Goal: Obtain resource: Download file/media

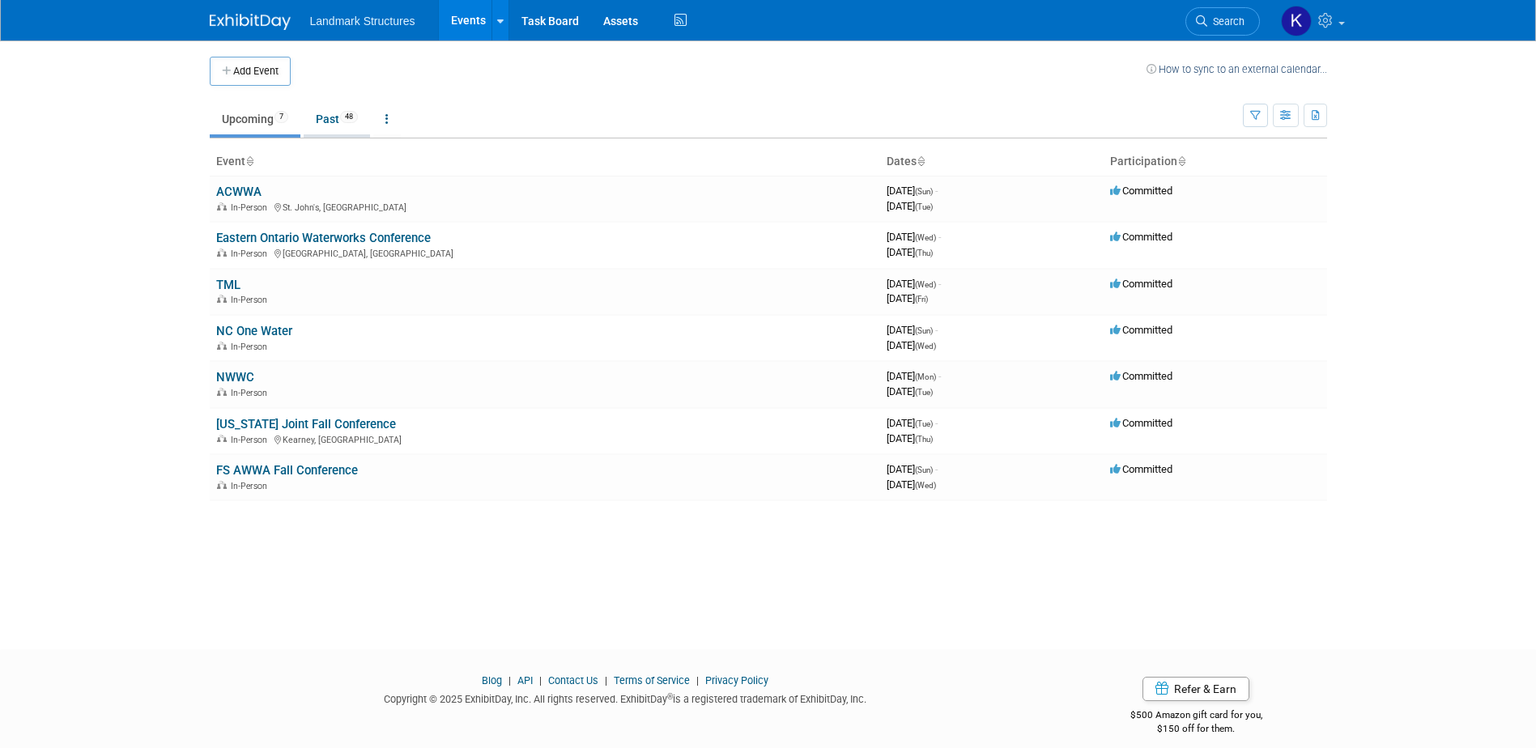
click at [332, 116] on link "Past 48" at bounding box center [337, 119] width 66 height 31
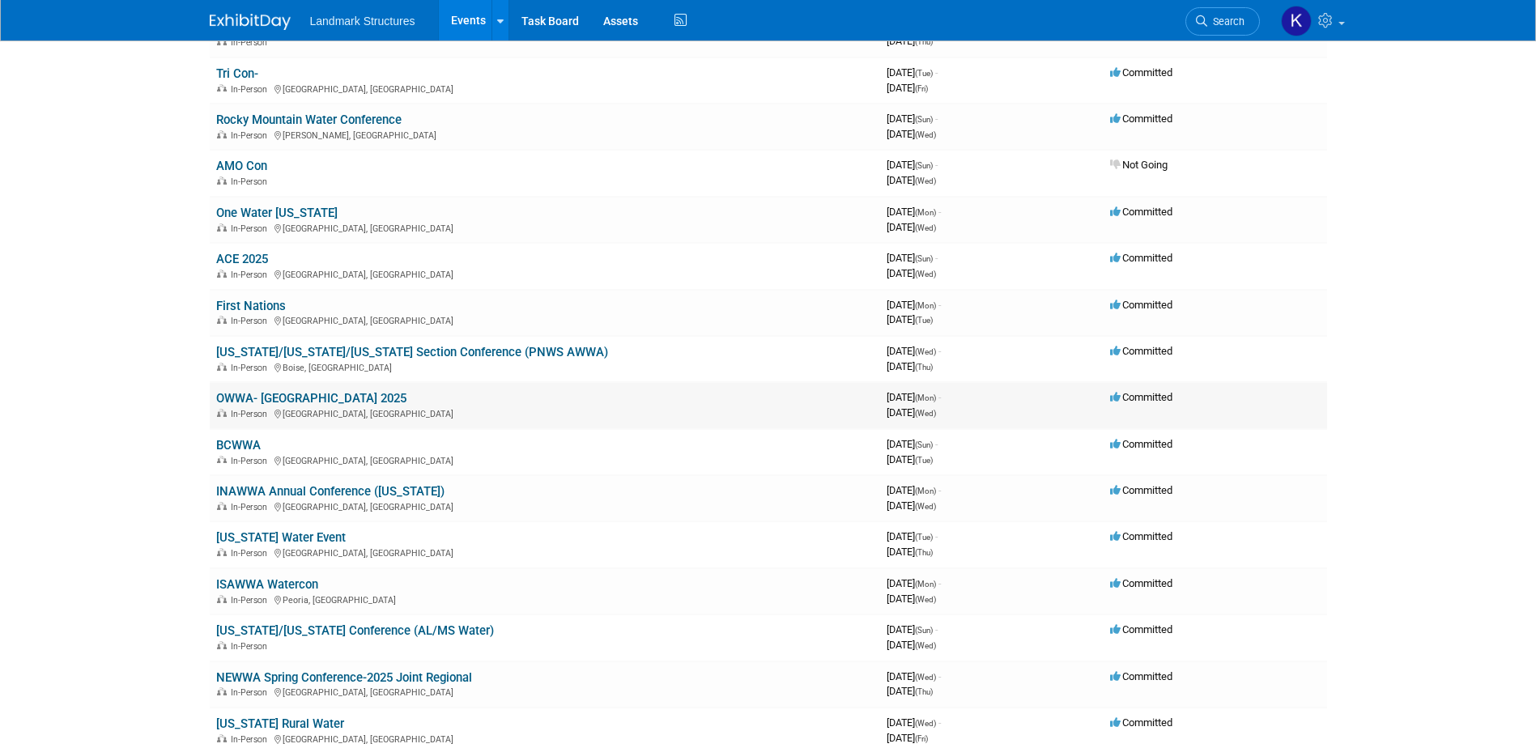
scroll to position [702, 0]
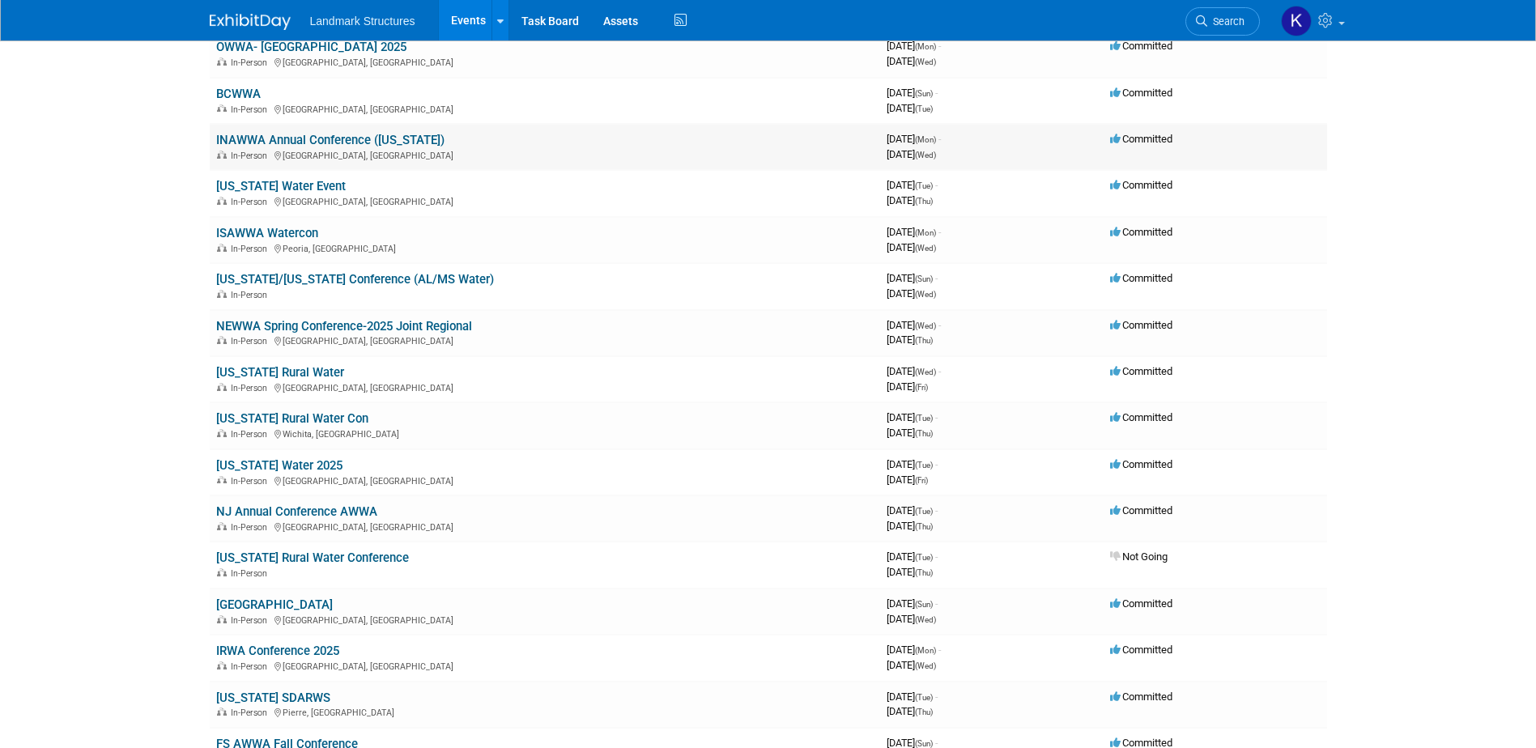
click at [317, 140] on link "INAWWA Annual Conference ([US_STATE])" at bounding box center [330, 140] width 228 height 15
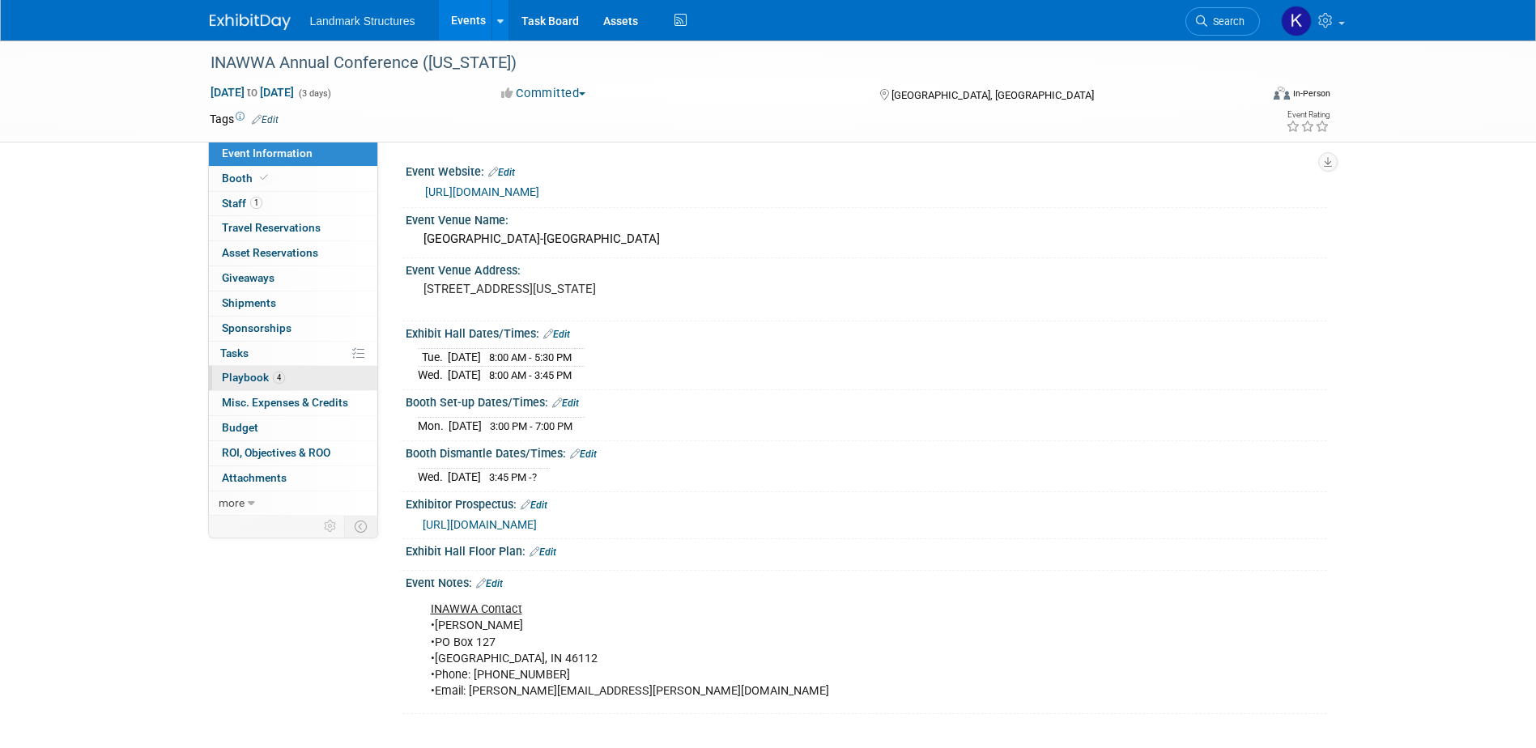
click at [309, 386] on link "4 Playbook 4" at bounding box center [293, 378] width 168 height 24
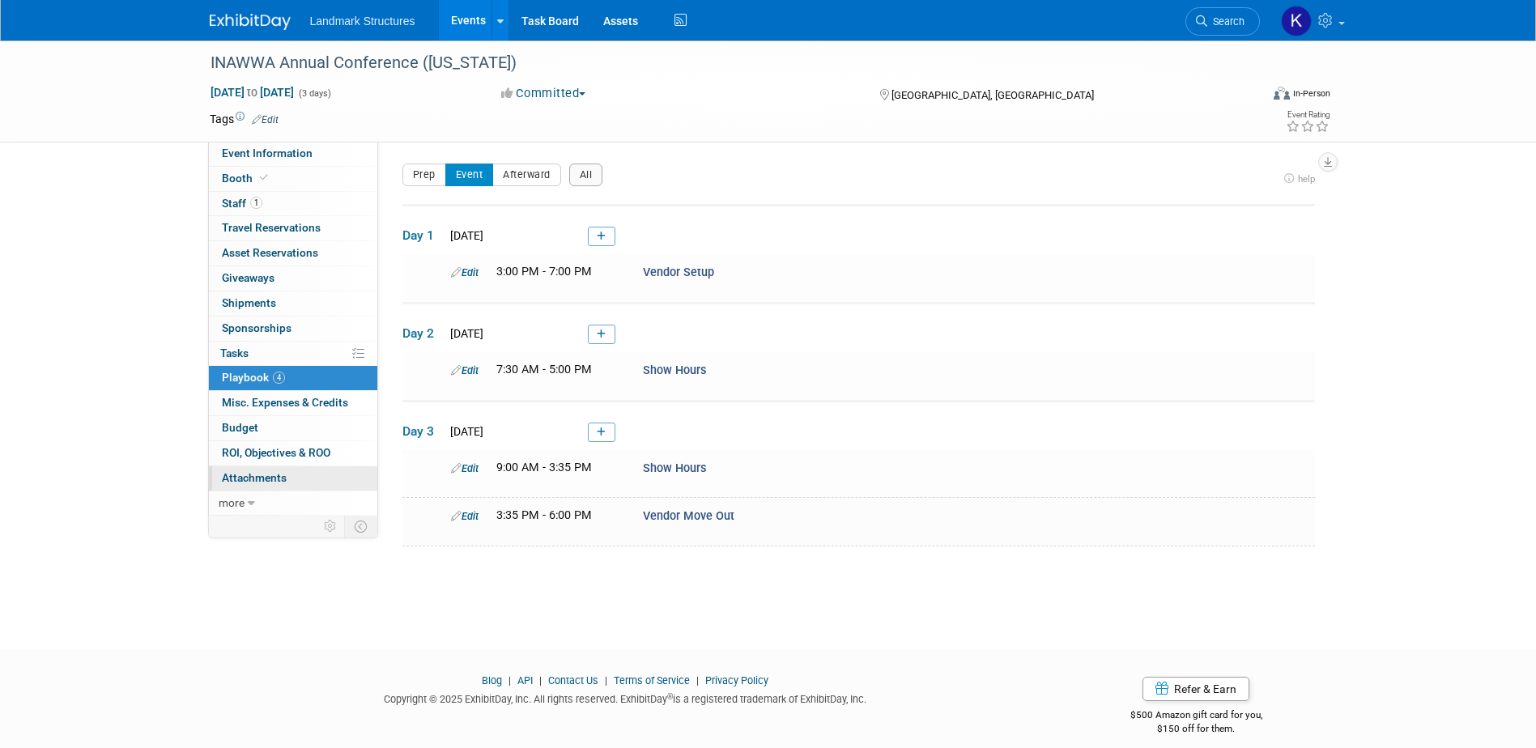
click at [278, 474] on span "Attachments 0" at bounding box center [254, 477] width 65 height 13
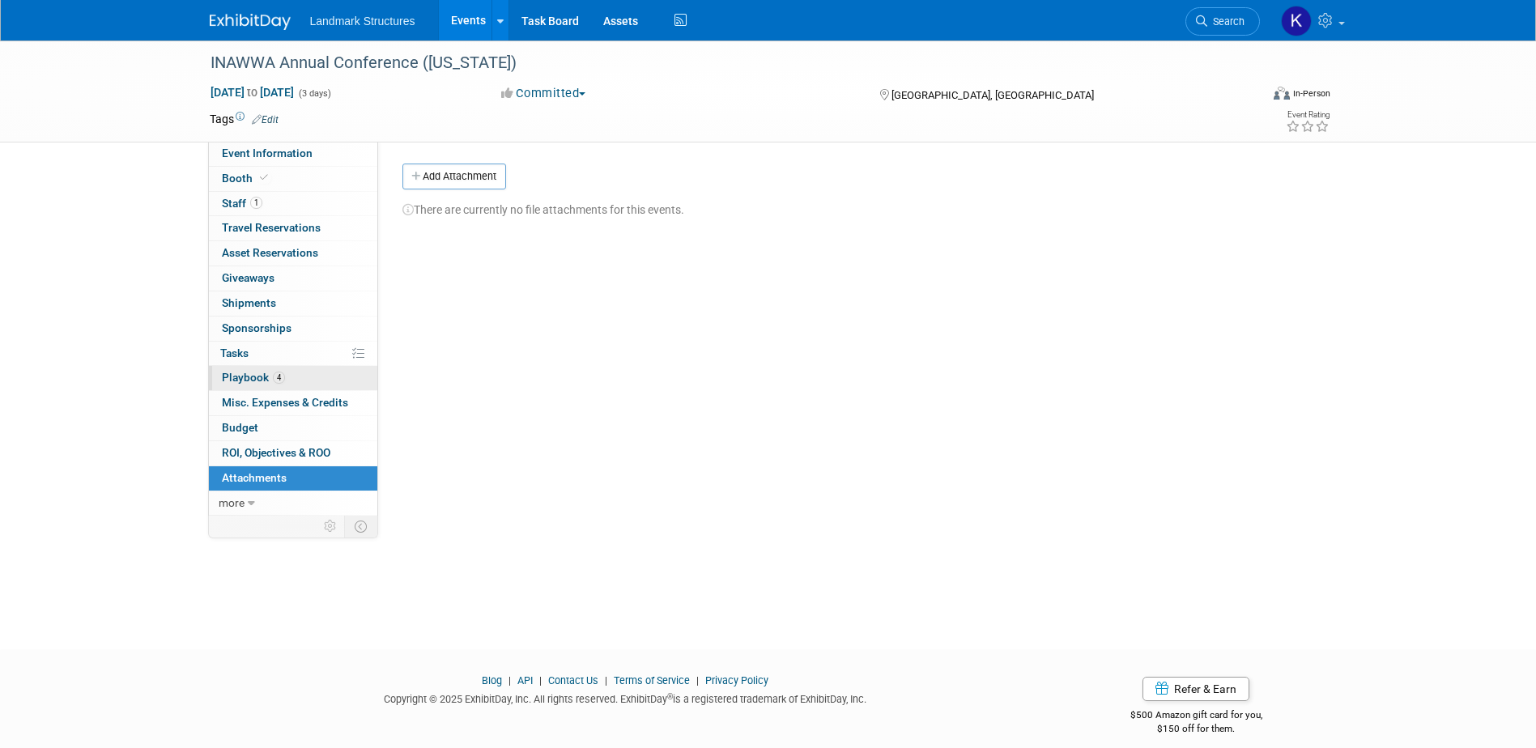
click at [276, 378] on span "4" at bounding box center [279, 378] width 12 height 12
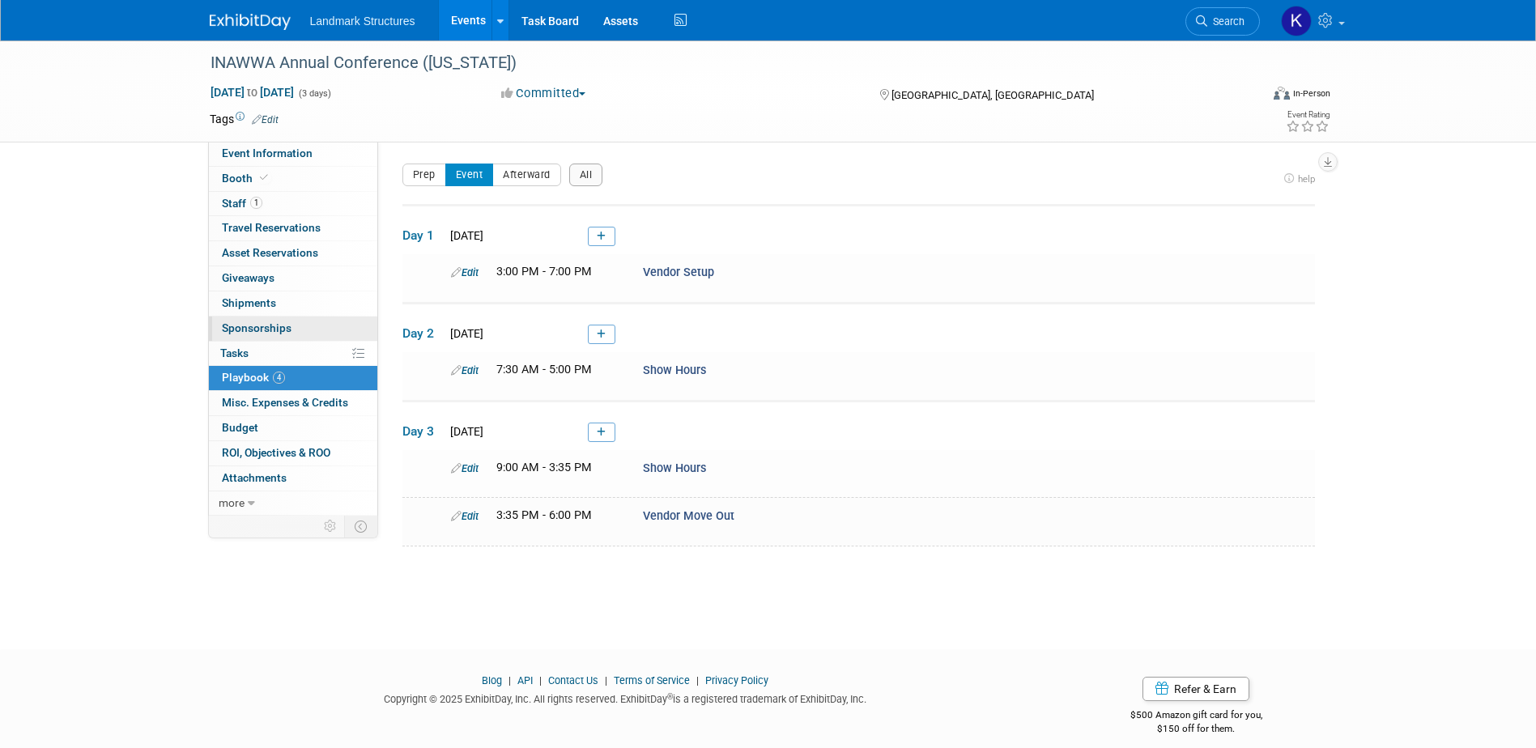
click at [282, 331] on span "Sponsorships 0" at bounding box center [257, 327] width 70 height 13
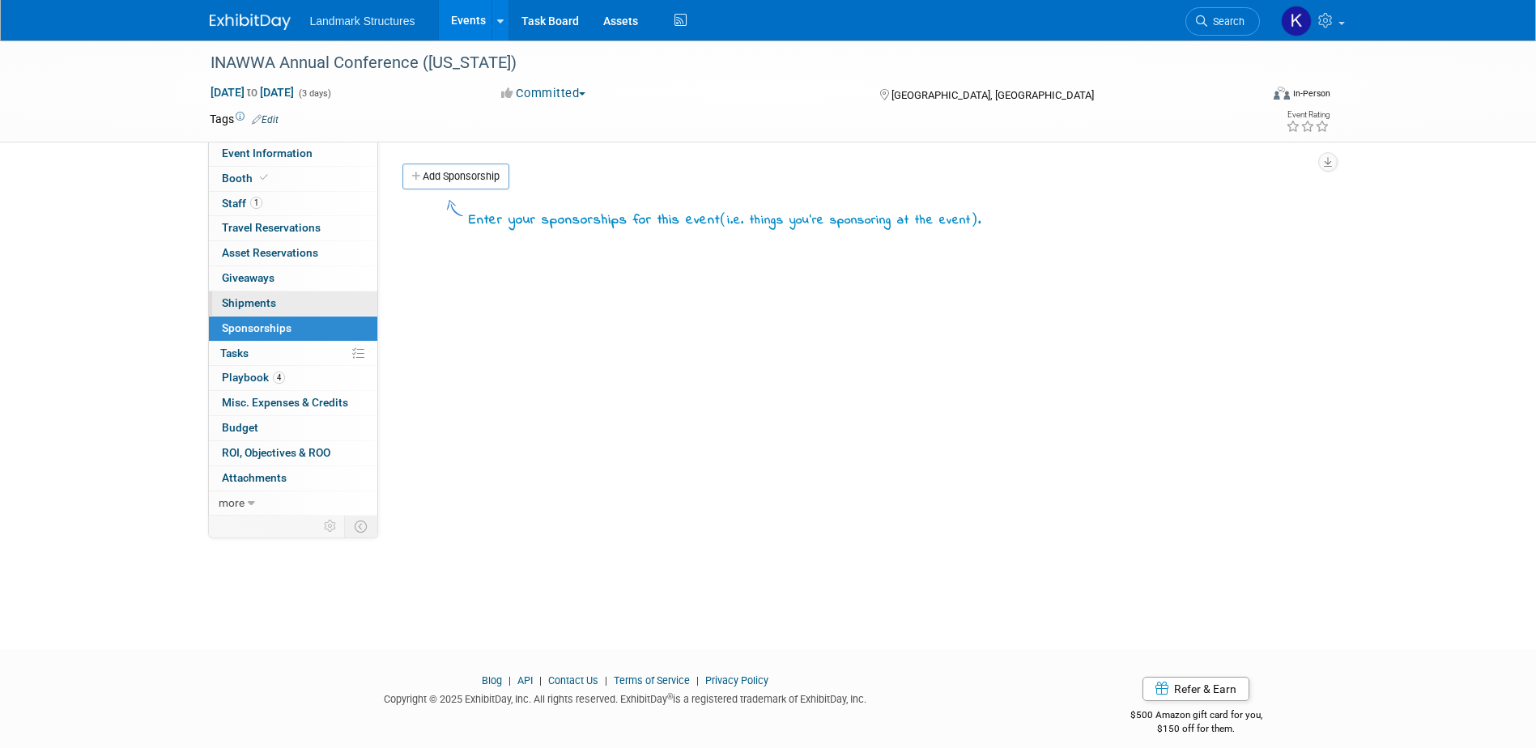
click at [282, 303] on link "0 Shipments 0" at bounding box center [293, 303] width 168 height 24
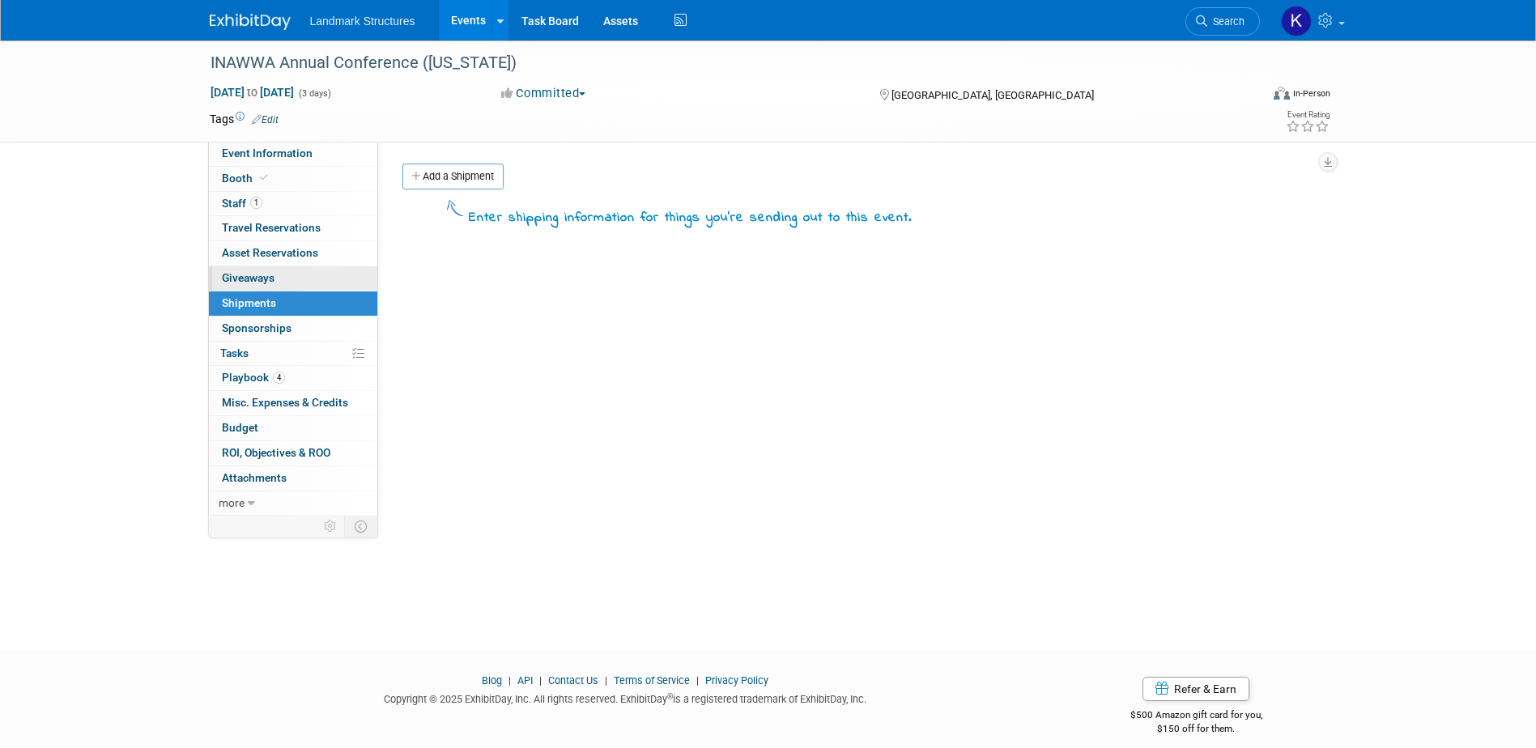
click at [282, 279] on link "0 Giveaways 0" at bounding box center [293, 278] width 168 height 24
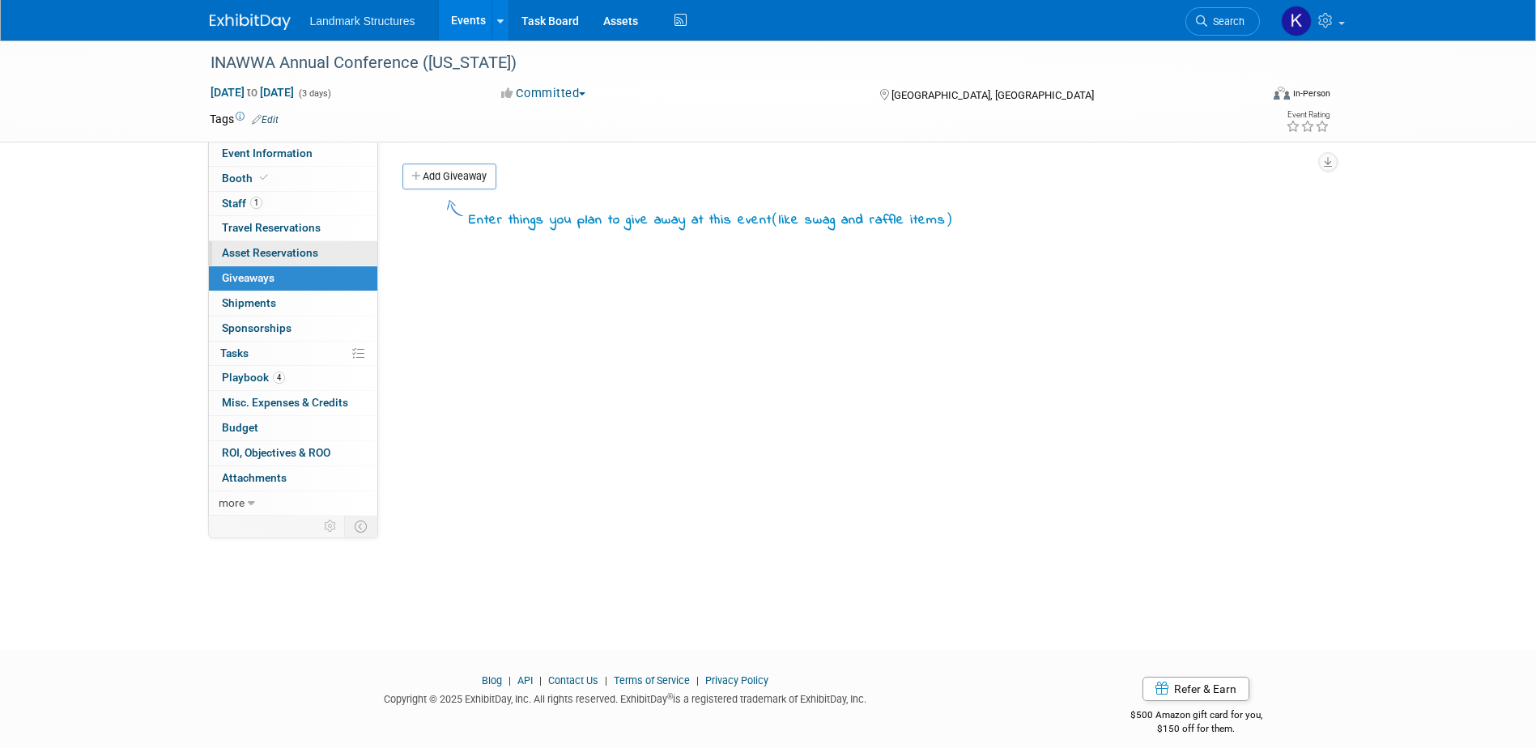
click at [296, 248] on span "Asset Reservations 0" at bounding box center [270, 252] width 96 height 13
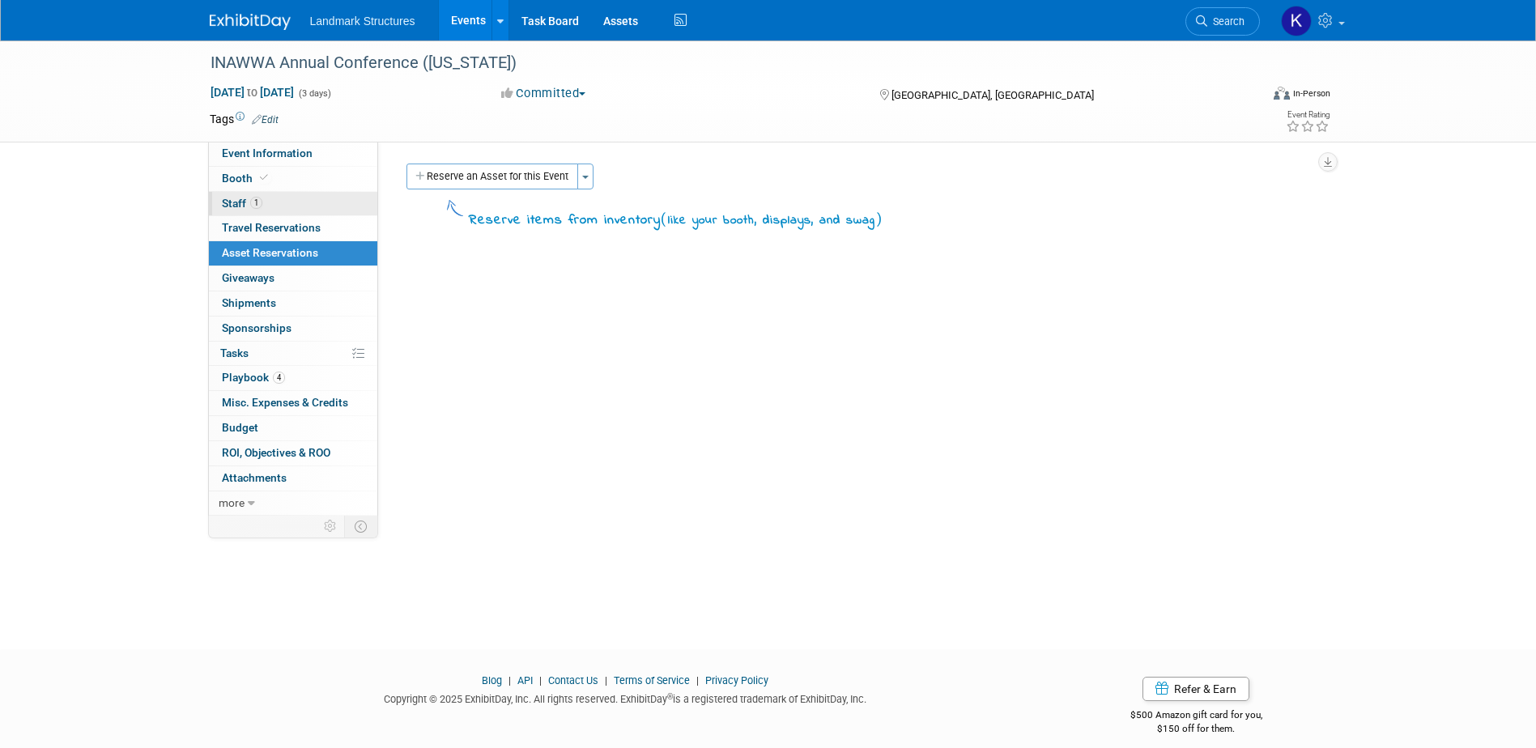
click at [275, 206] on link "1 Staff 1" at bounding box center [293, 204] width 168 height 24
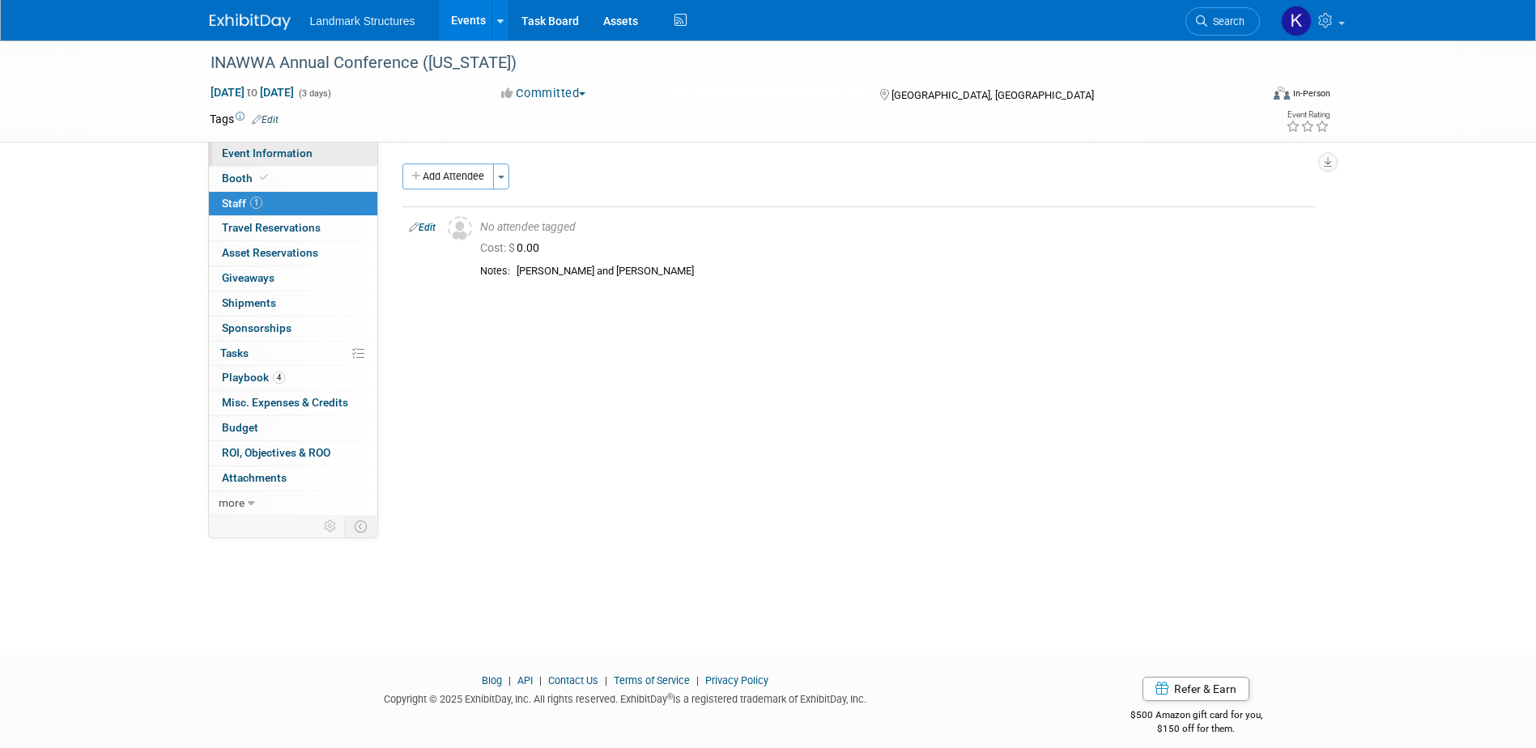
click at [276, 160] on link "Event Information" at bounding box center [293, 154] width 168 height 24
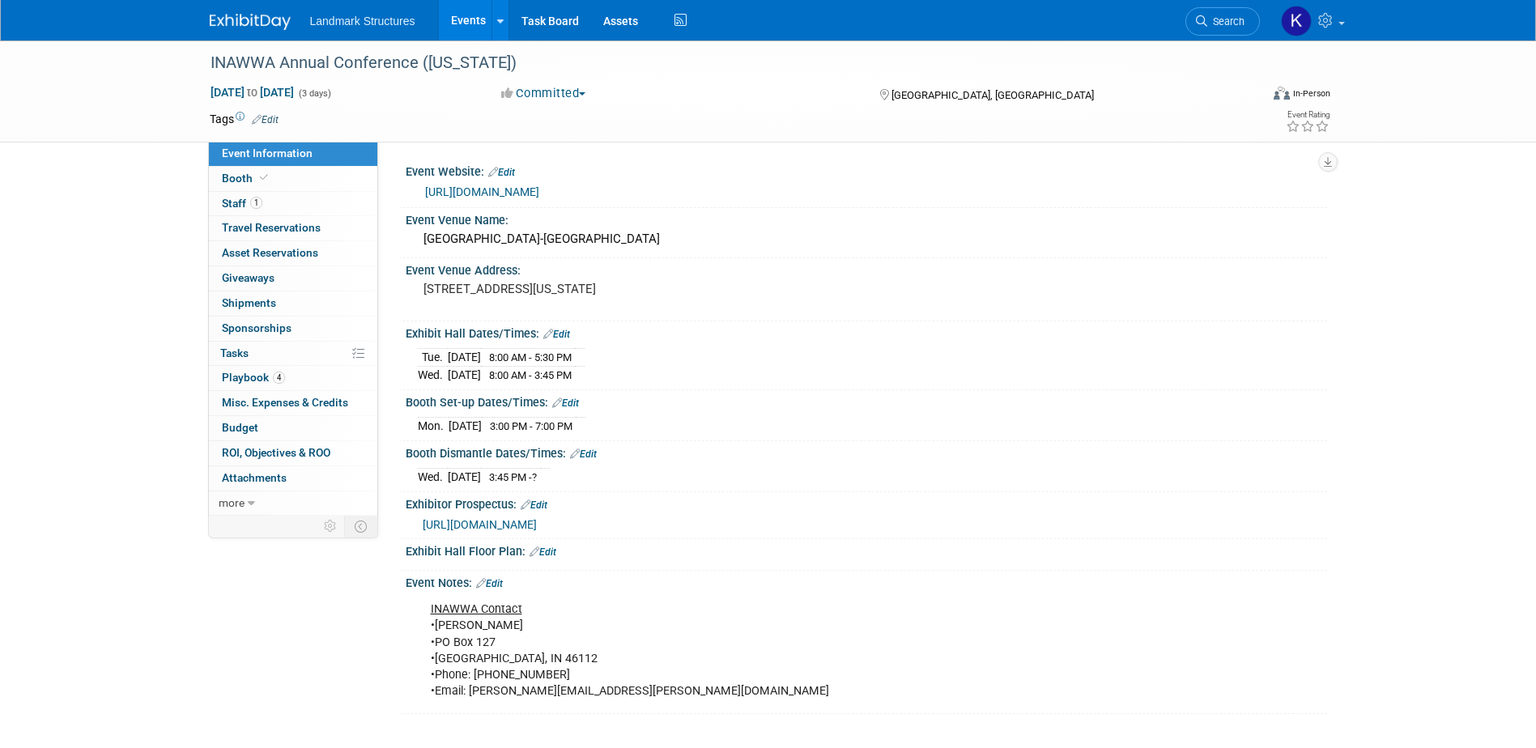
click at [537, 520] on span "https://www.inawwa.org/media/AC25-Exhibitor-packet-FINAL-1.pdf" at bounding box center [480, 524] width 114 height 13
